Goal: Navigation & Orientation: Find specific page/section

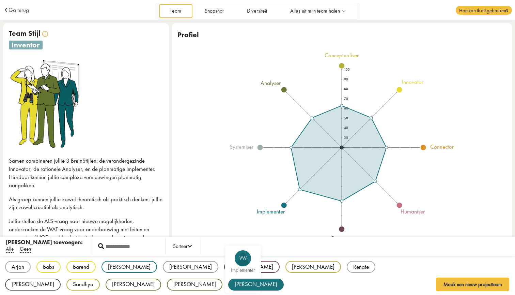
click at [228, 268] on div "implementer" at bounding box center [242, 270] width 29 height 5
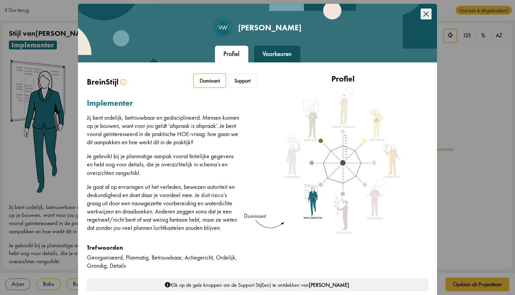
click at [425, 13] on icon "Close this dialog" at bounding box center [426, 14] width 11 height 11
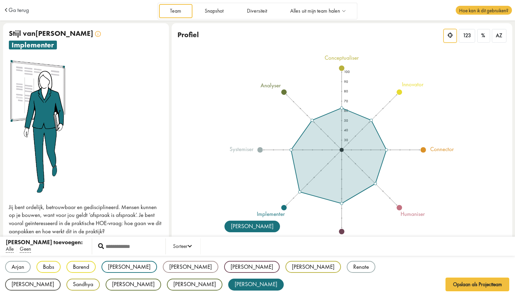
click at [122, 284] on div "Arjan AO systemiser Babs BS innovator Barend BB innovator [PERSON_NAME] impleme…" at bounding box center [257, 276] width 515 height 40
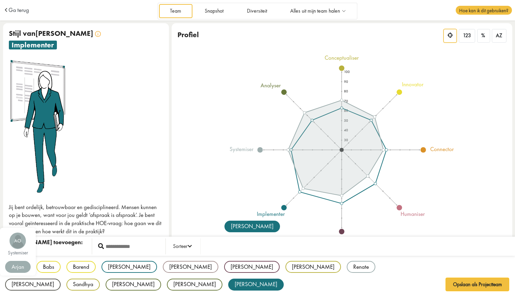
click at [12, 264] on div "Arjan" at bounding box center [18, 267] width 26 height 12
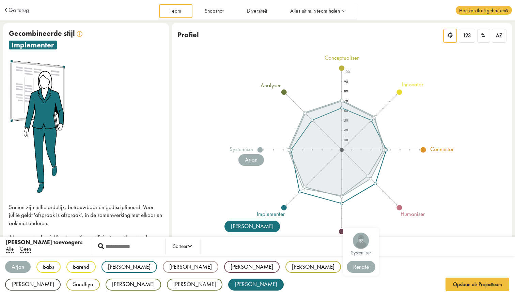
click at [347, 264] on div "Renate" at bounding box center [361, 267] width 29 height 12
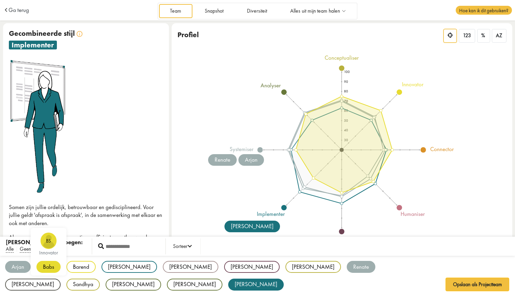
click at [46, 265] on div "Babs" at bounding box center [48, 267] width 24 height 12
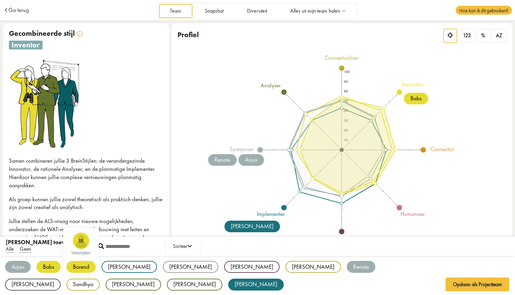
click at [84, 265] on div "Barend" at bounding box center [80, 267] width 29 height 12
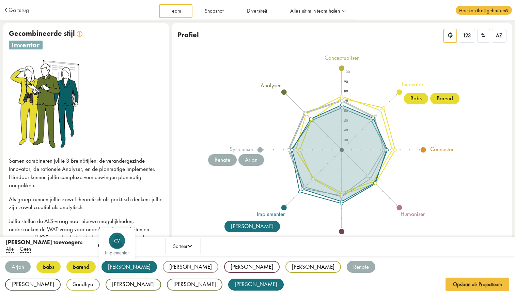
click at [111, 265] on div "[PERSON_NAME]" at bounding box center [130, 267] width 56 height 12
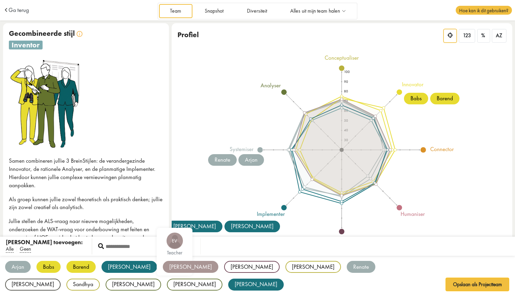
click at [163, 263] on div "[PERSON_NAME]" at bounding box center [191, 267] width 56 height 12
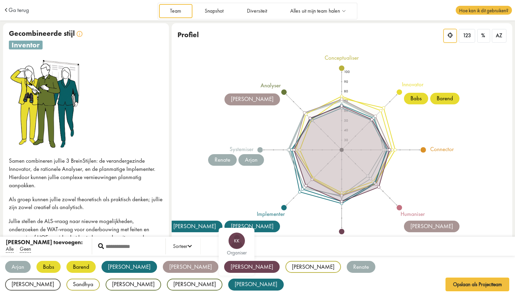
click at [224, 264] on div "[PERSON_NAME]" at bounding box center [252, 267] width 56 height 12
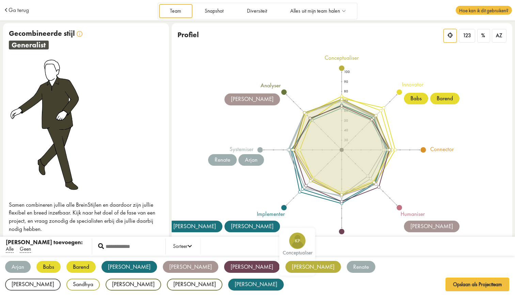
click at [286, 266] on div "[PERSON_NAME]" at bounding box center [314, 267] width 56 height 12
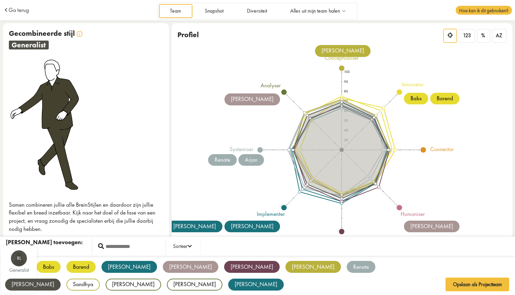
click at [61, 279] on div "[PERSON_NAME]" at bounding box center [33, 285] width 56 height 12
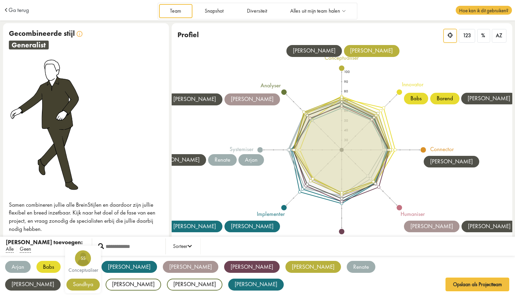
click at [100, 279] on div "Sandhya" at bounding box center [82, 285] width 33 height 12
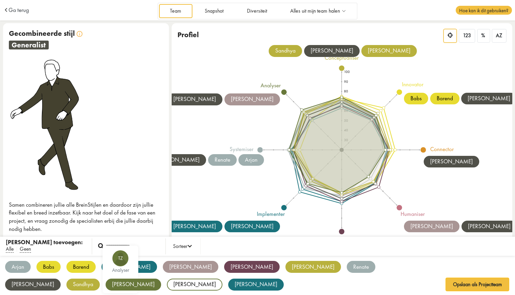
click at [161, 279] on div "[PERSON_NAME]" at bounding box center [134, 285] width 56 height 12
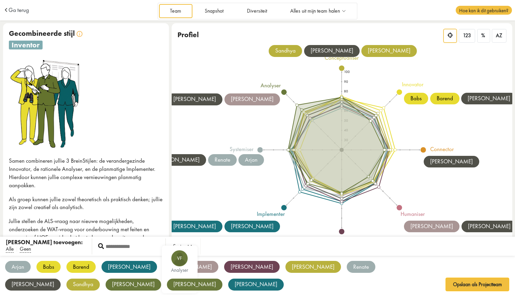
click at [223, 279] on div "[PERSON_NAME]" at bounding box center [195, 285] width 56 height 12
